Goal: Check status

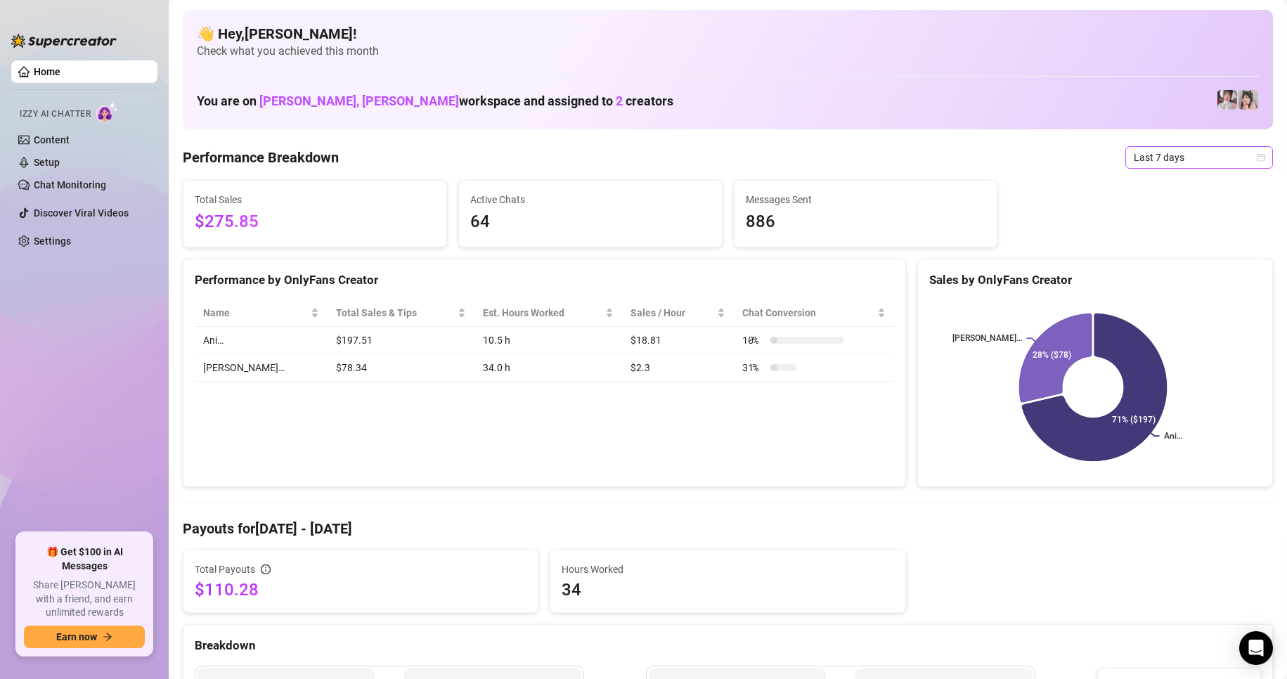
click at [1257, 156] on icon "calendar" at bounding box center [1261, 157] width 8 height 8
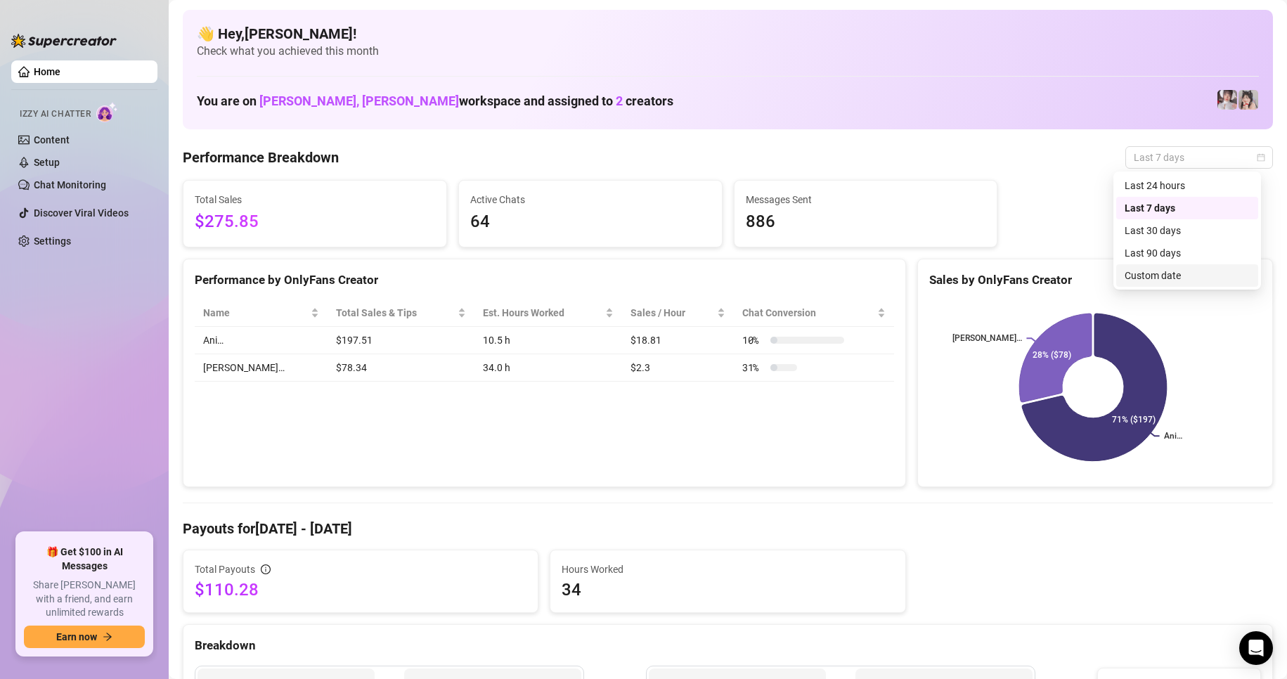
click at [1159, 275] on div "Custom date" at bounding box center [1186, 275] width 125 height 15
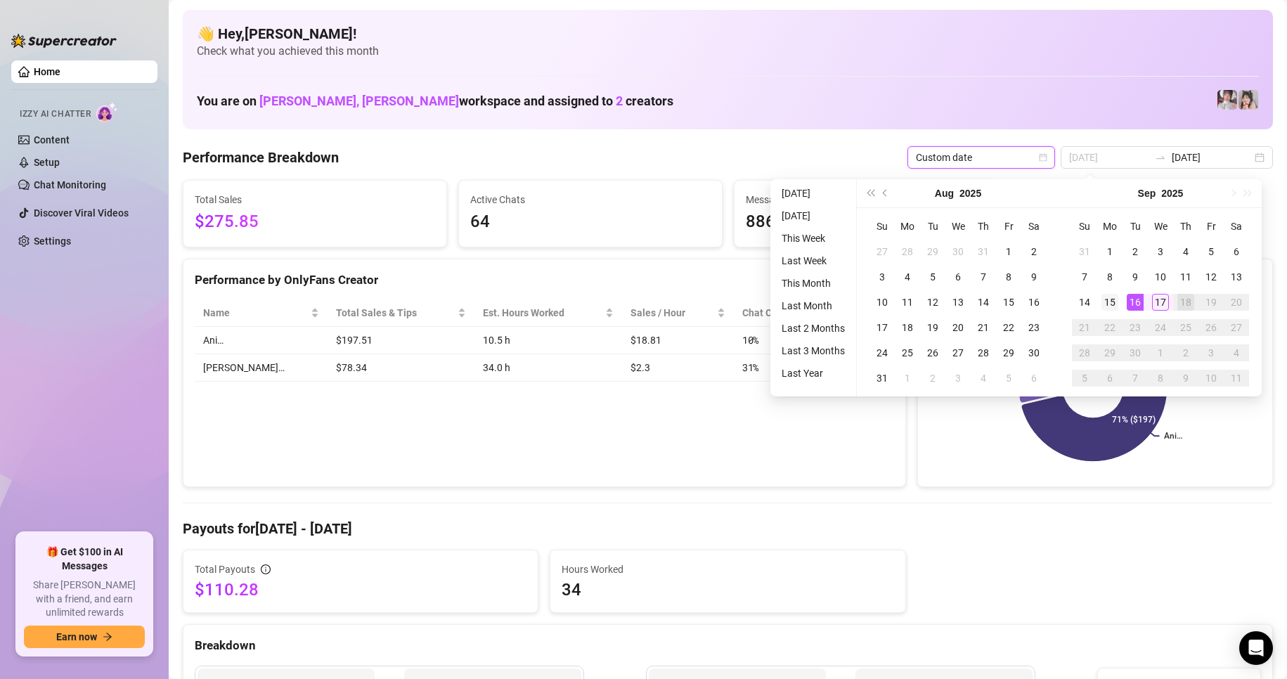
type input "[DATE]"
click at [1117, 302] on div "15" at bounding box center [1109, 302] width 17 height 17
type input "[DATE]"
click at [1080, 305] on div "14" at bounding box center [1084, 302] width 17 height 17
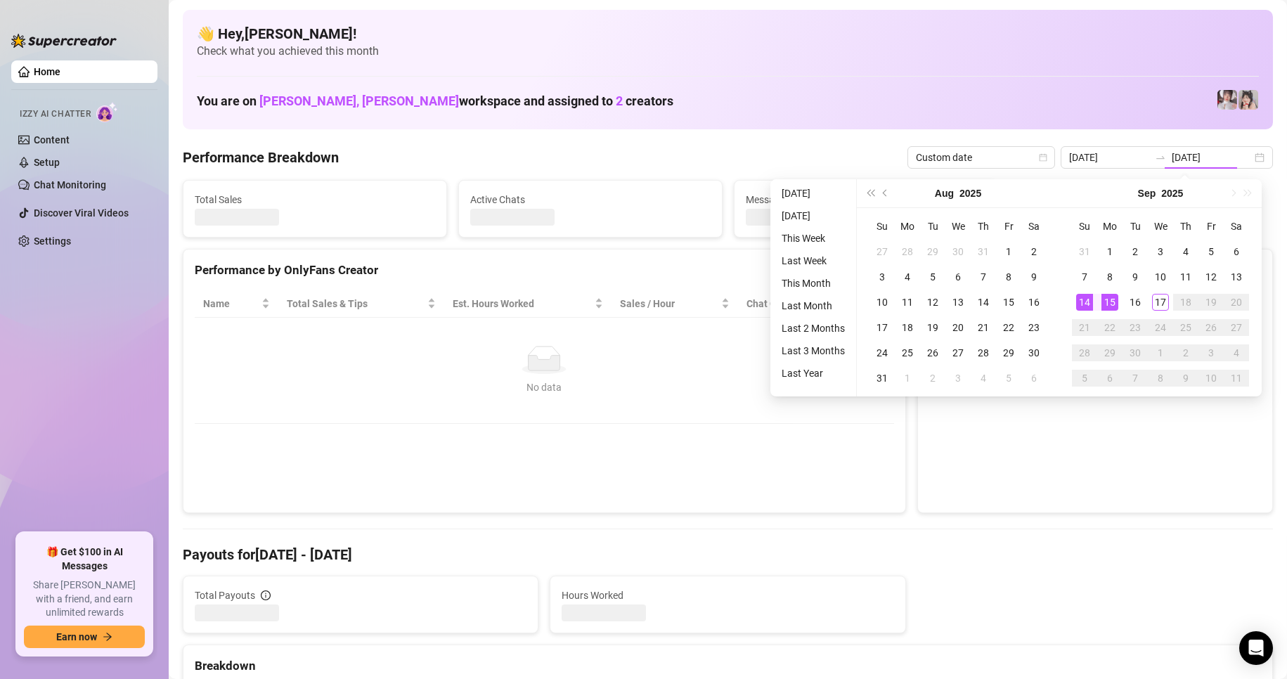
type input "[DATE]"
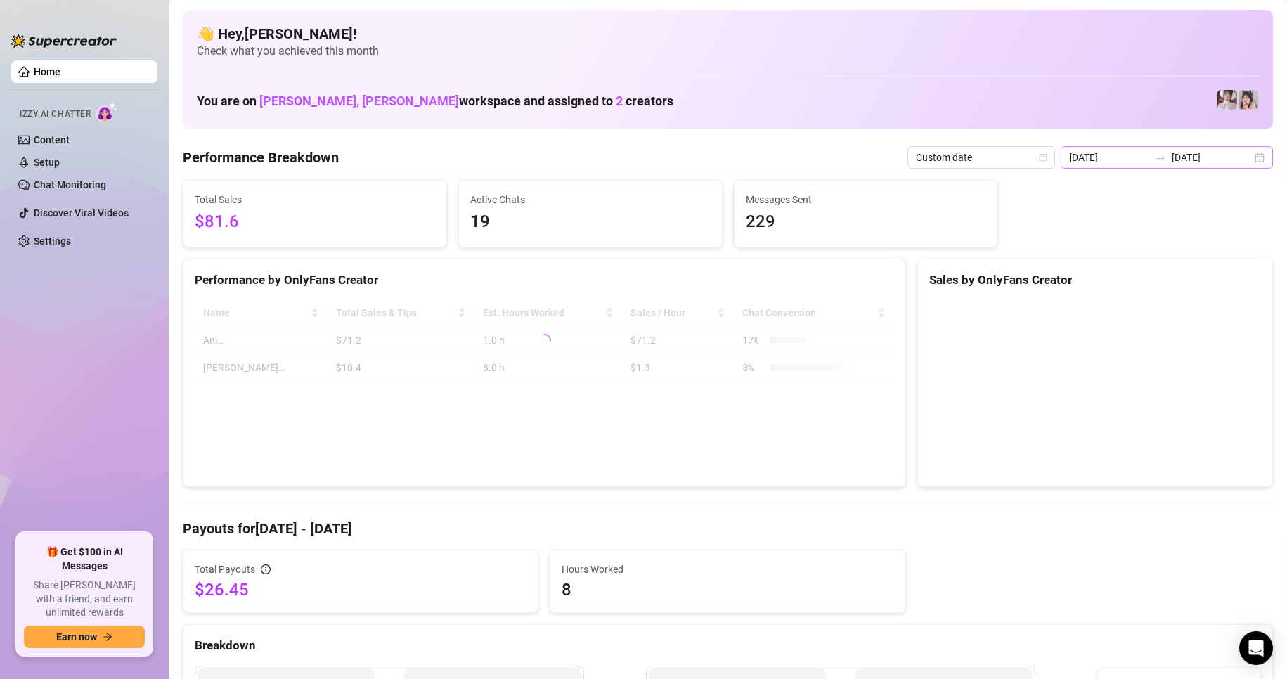
click at [1245, 159] on div "[DATE] [DATE]" at bounding box center [1167, 157] width 212 height 22
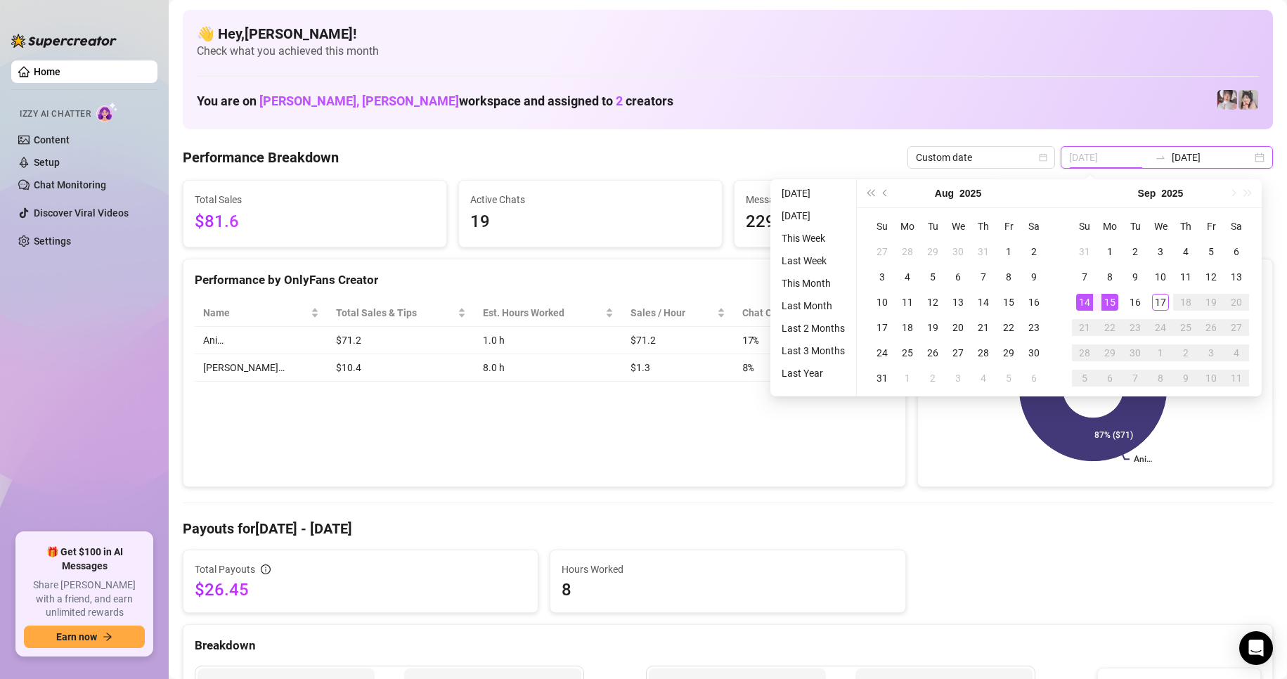
type input "[DATE]"
click at [1083, 299] on div "14" at bounding box center [1084, 302] width 17 height 17
type input "[DATE]"
click at [1160, 297] on div "17" at bounding box center [1160, 302] width 17 height 17
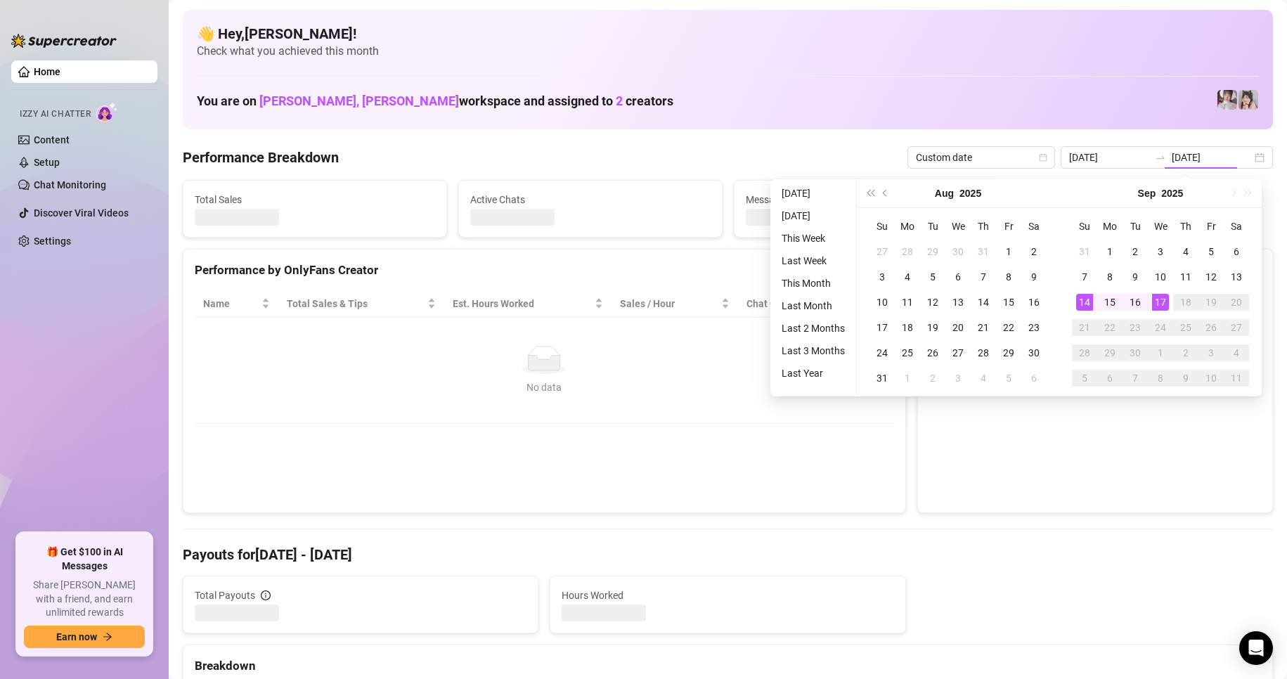
type input "[DATE]"
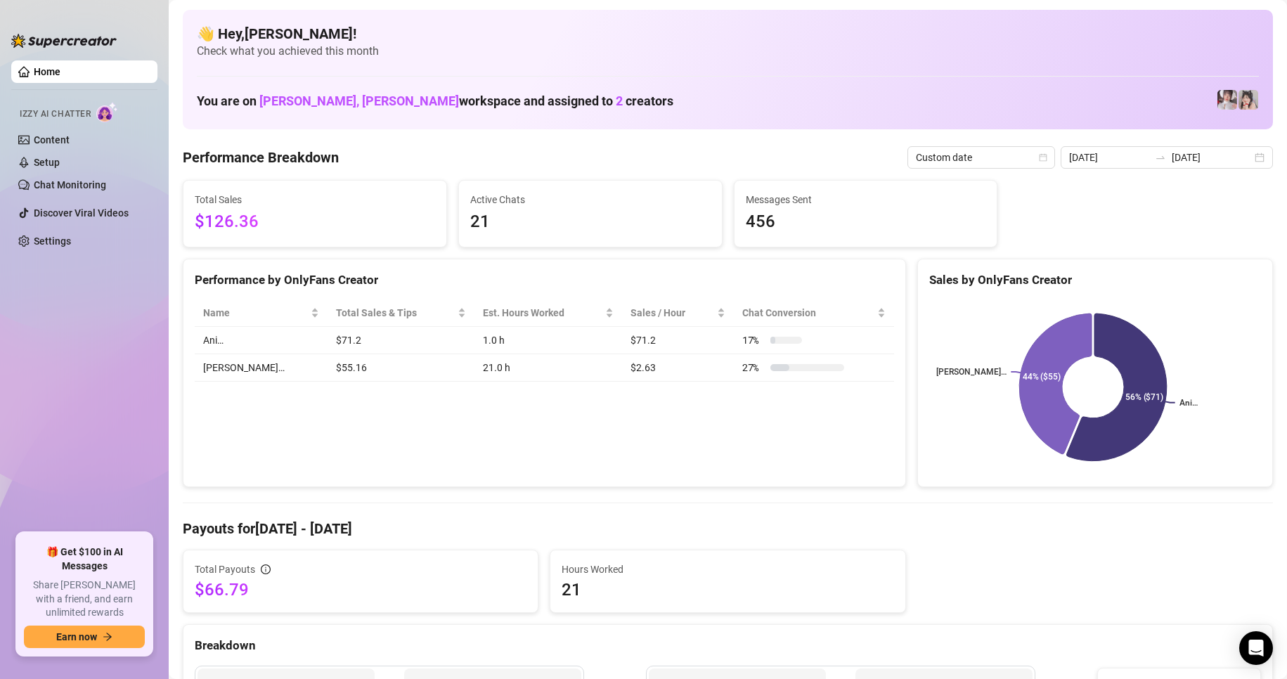
click at [732, 67] on div "👋 Hey, [PERSON_NAME] ! Check what you achieved this month You are on [PERSON_NA…" at bounding box center [728, 69] width 1090 height 119
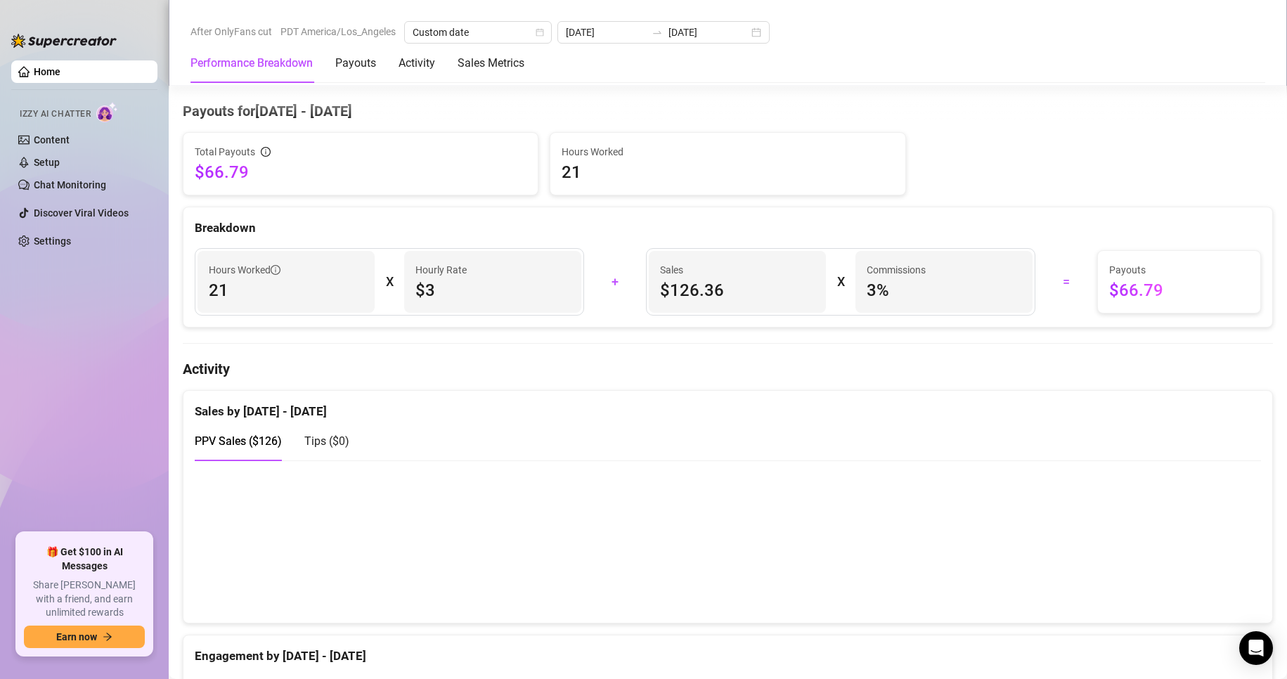
scroll to position [418, 0]
click at [752, 80] on div "Performance Breakdown Payouts Activity Sales Metrics" at bounding box center [727, 63] width 1075 height 39
click at [889, 48] on div "Performance Breakdown Payouts Activity Sales Metrics" at bounding box center [727, 63] width 1075 height 39
click at [744, 37] on div "[DATE] [DATE]" at bounding box center [663, 32] width 212 height 22
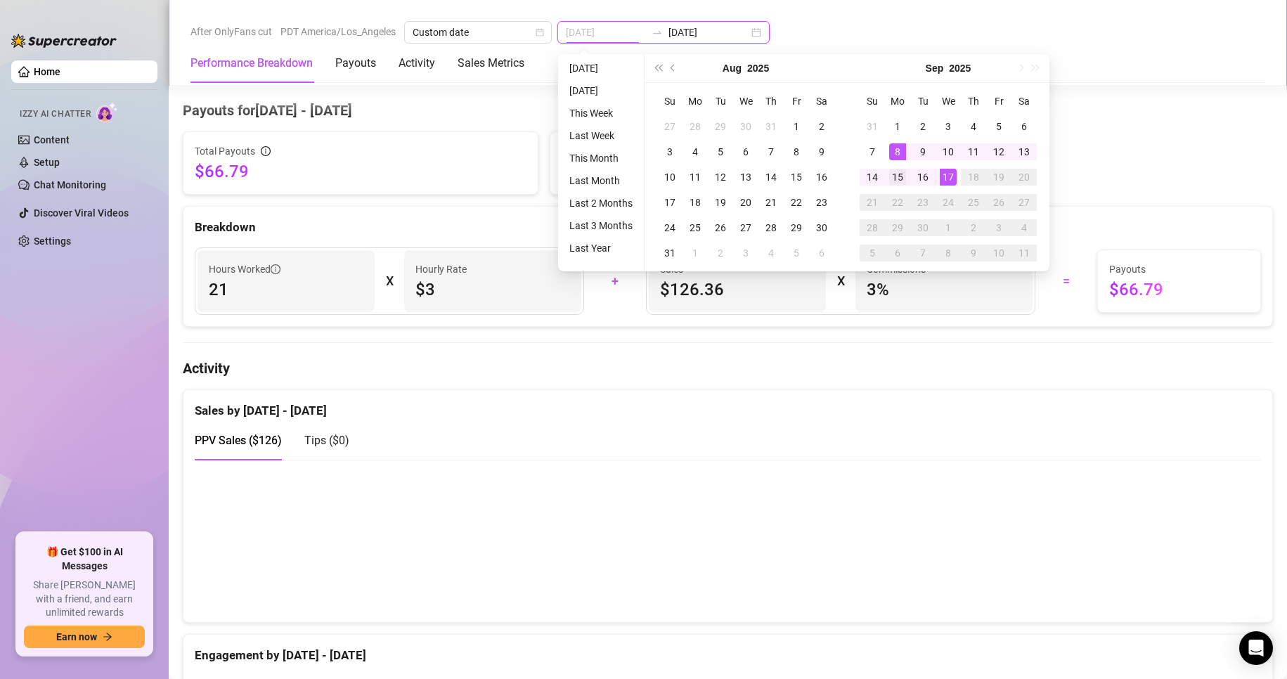
type input "[DATE]"
click at [897, 169] on div "15" at bounding box center [897, 177] width 17 height 17
type input "[DATE]"
click at [947, 177] on div "17" at bounding box center [948, 177] width 17 height 17
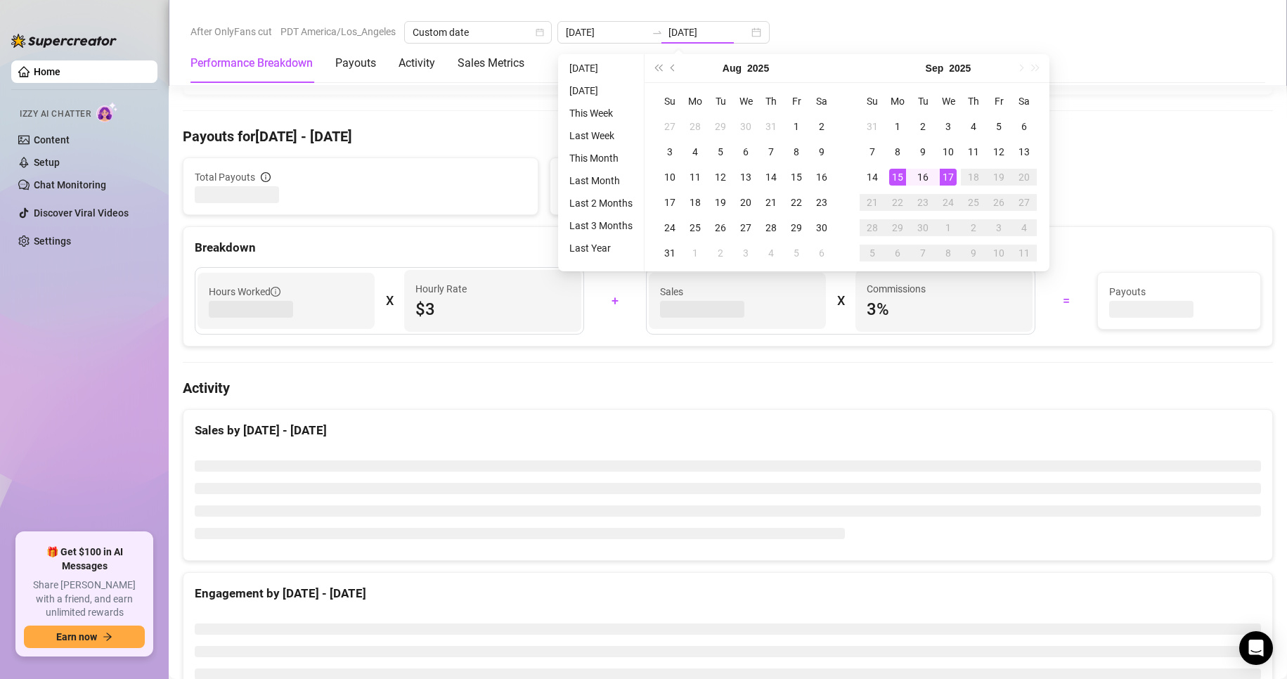
type input "[DATE]"
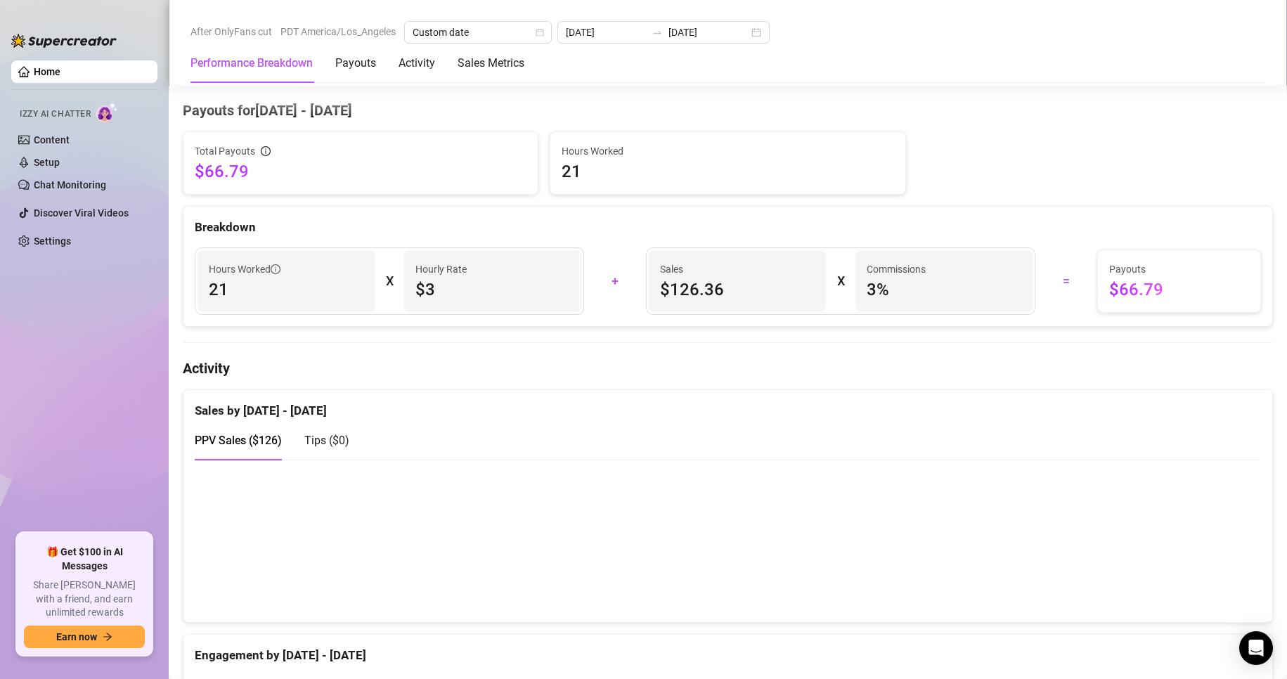
click at [984, 171] on div "Total Payouts $66.79 Hours Worked 21" at bounding box center [727, 162] width 1101 height 63
